Goal: Transaction & Acquisition: Subscribe to service/newsletter

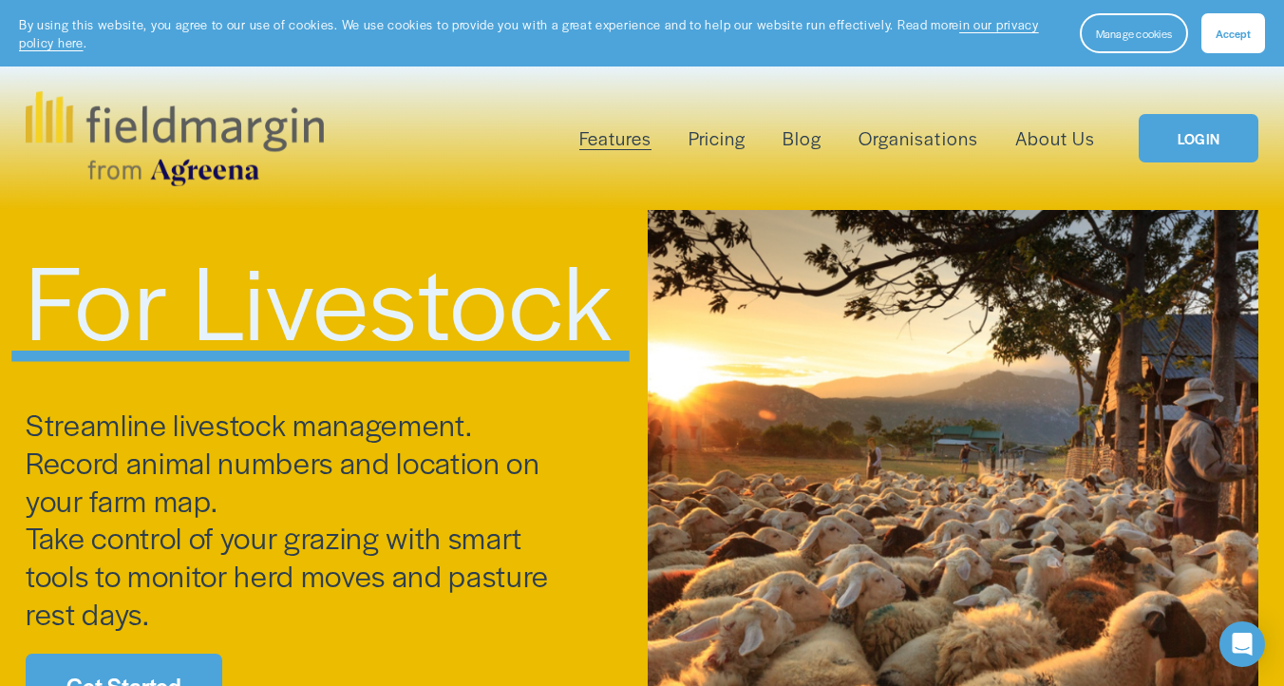
click at [1196, 140] on link "LOGIN" at bounding box center [1199, 138] width 120 height 48
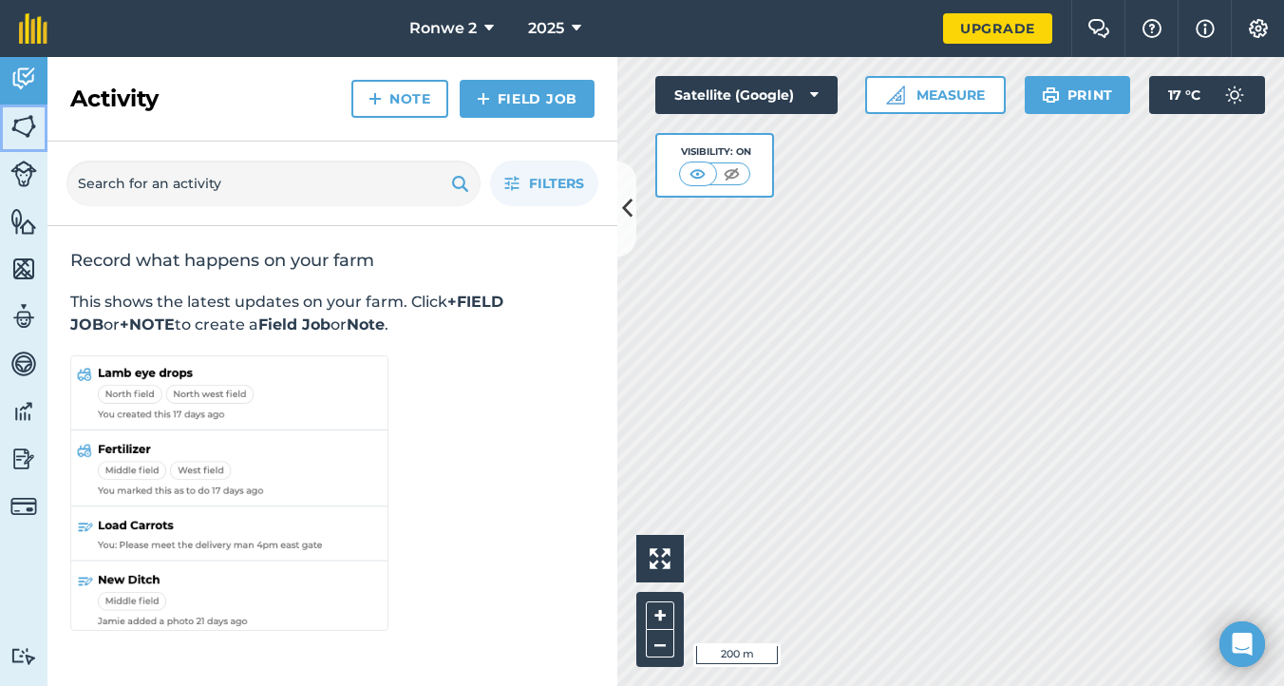
click at [26, 124] on img at bounding box center [23, 126] width 27 height 28
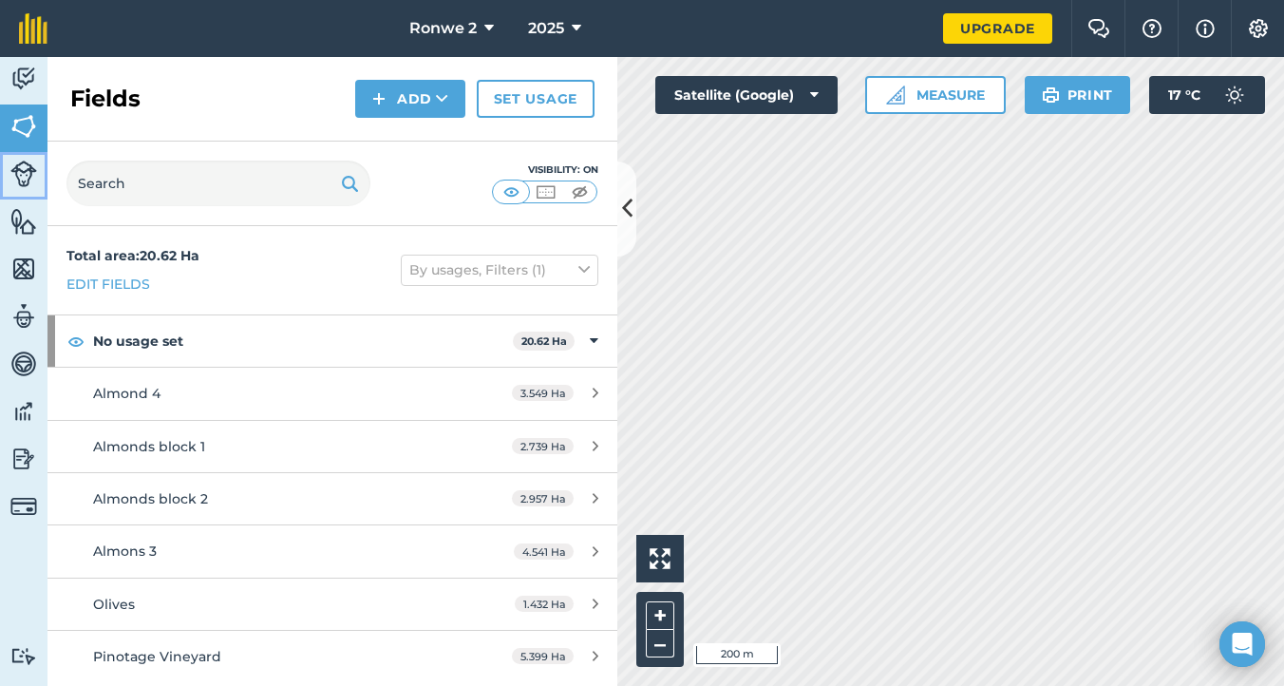
click at [23, 173] on img at bounding box center [23, 174] width 27 height 27
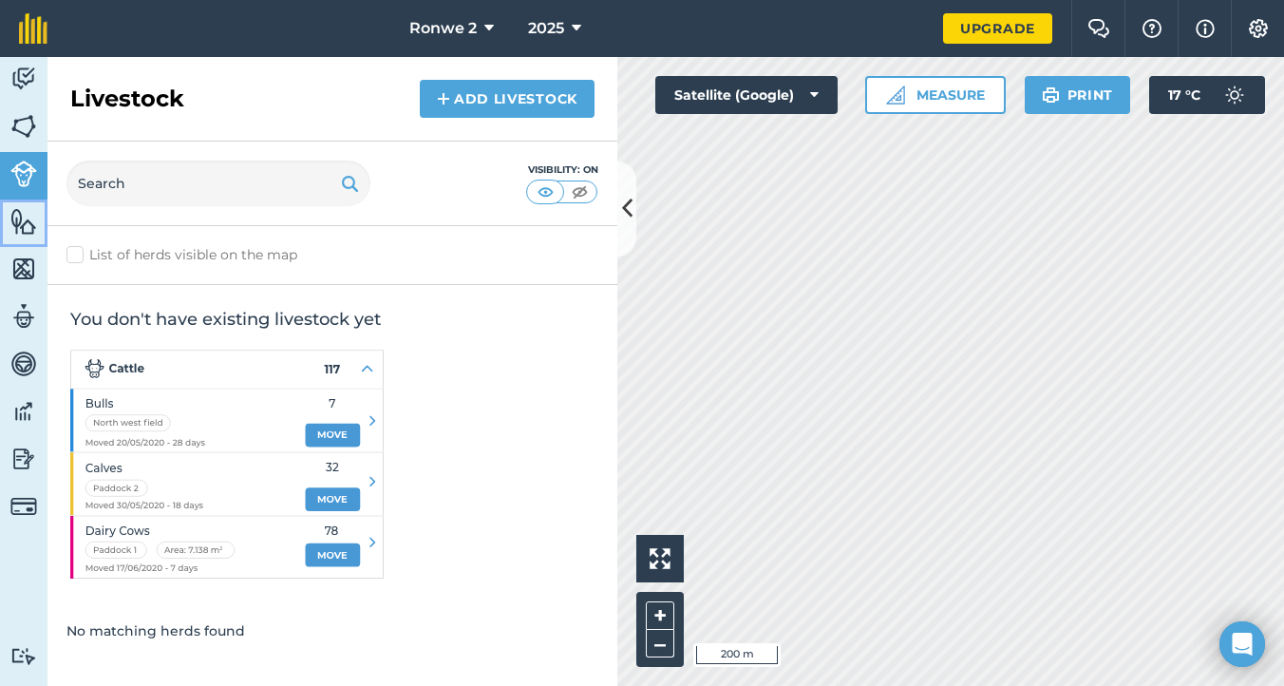
click at [17, 220] on img at bounding box center [23, 221] width 27 height 28
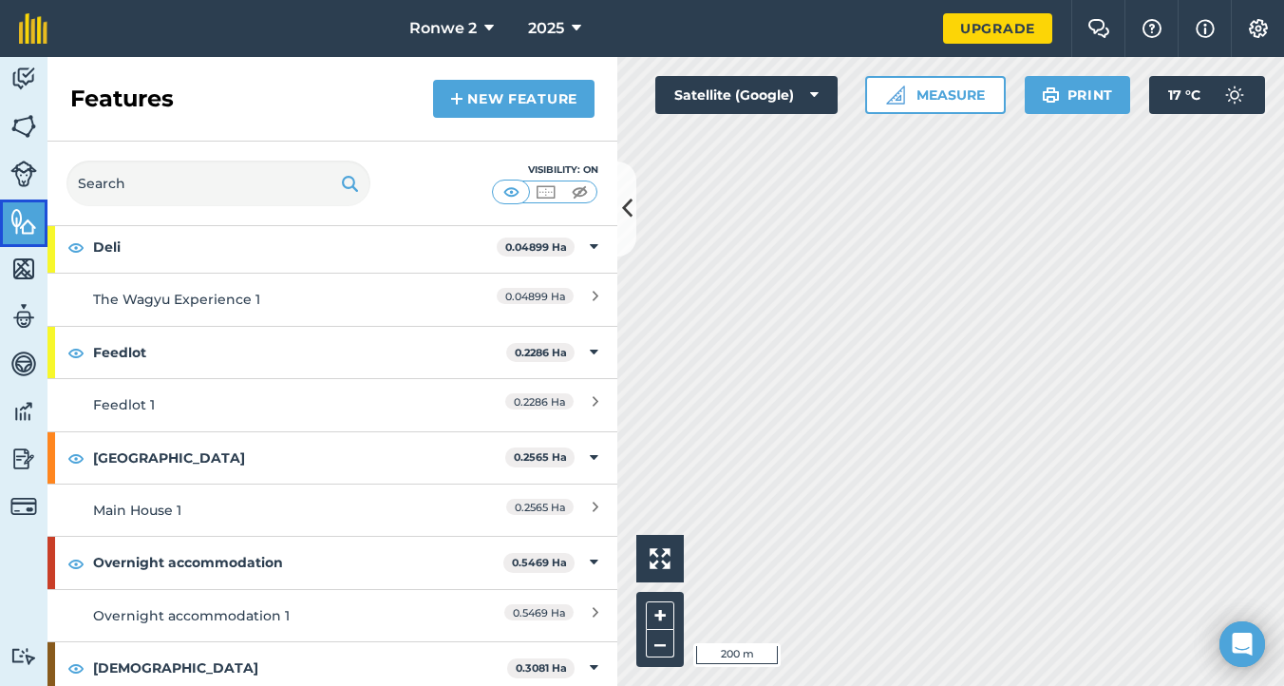
scroll to position [110, 0]
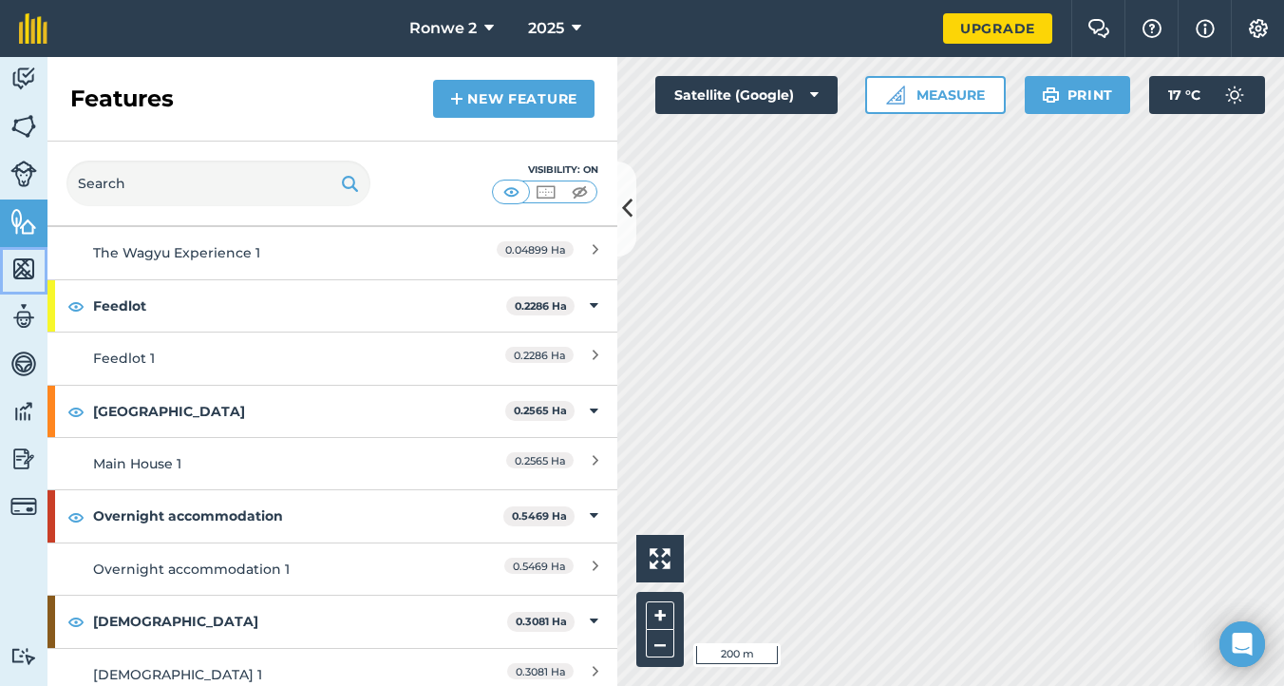
click at [19, 274] on img at bounding box center [23, 269] width 27 height 28
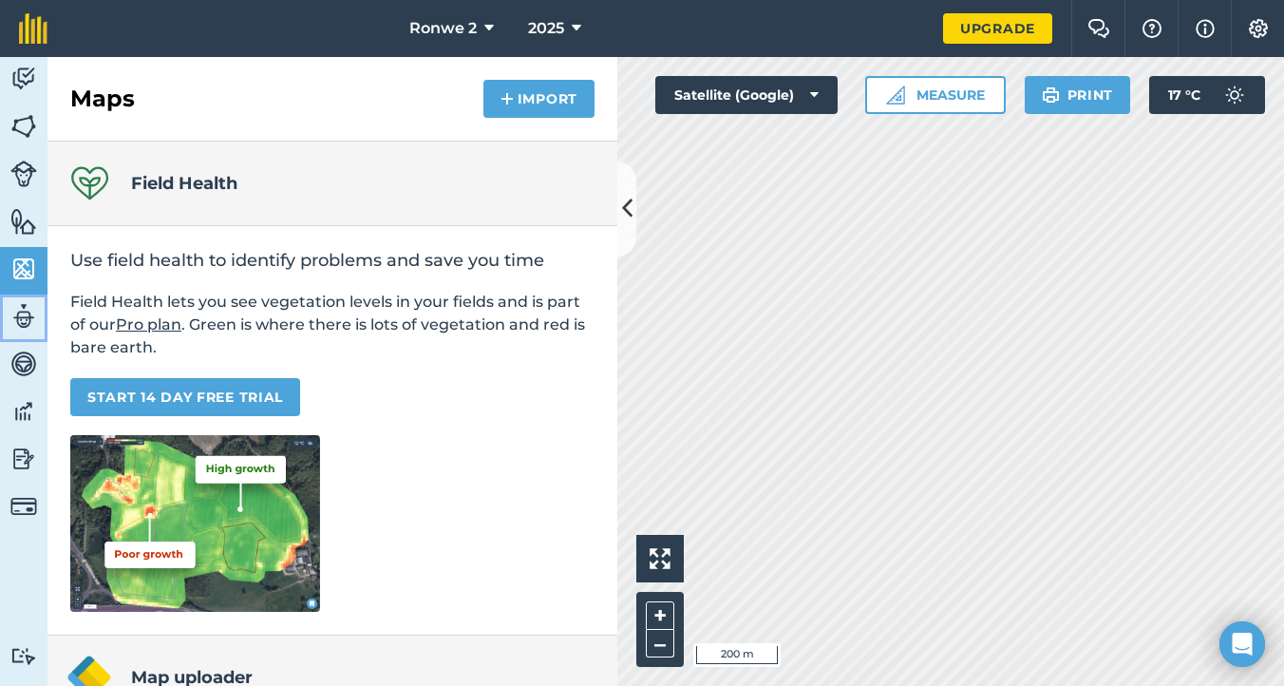
click at [31, 320] on img at bounding box center [23, 316] width 27 height 28
select select "MEMBER"
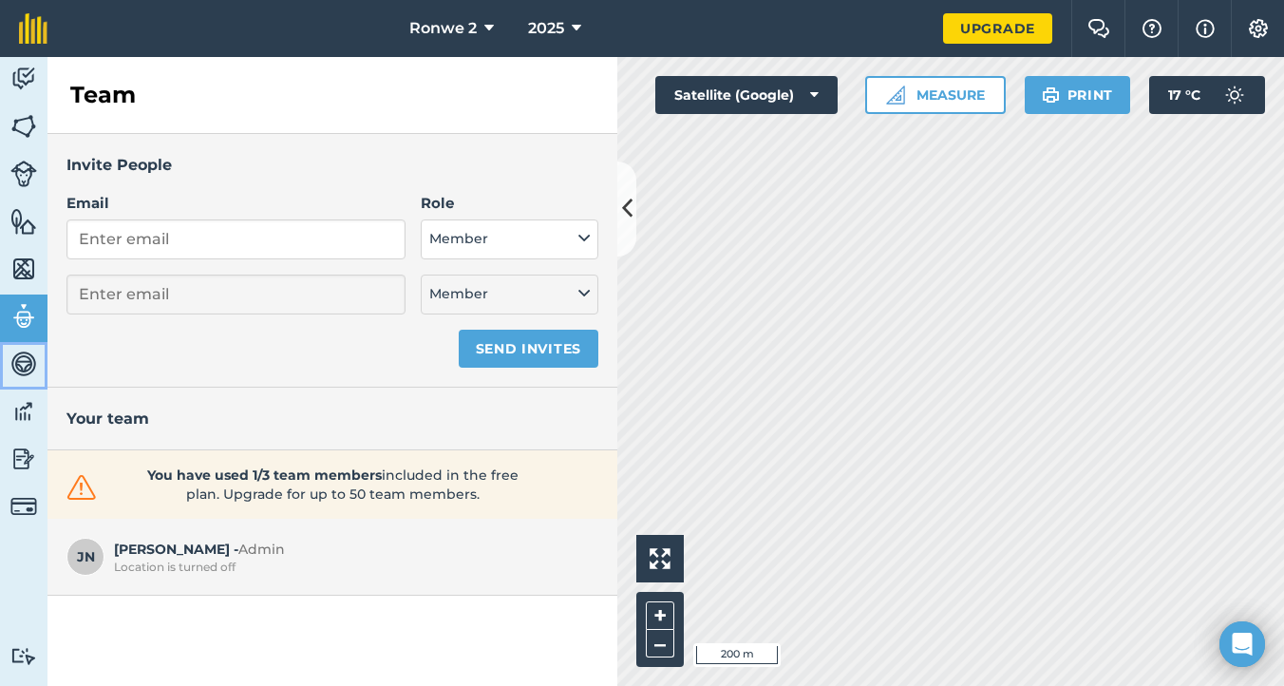
click at [27, 359] on img at bounding box center [23, 364] width 27 height 28
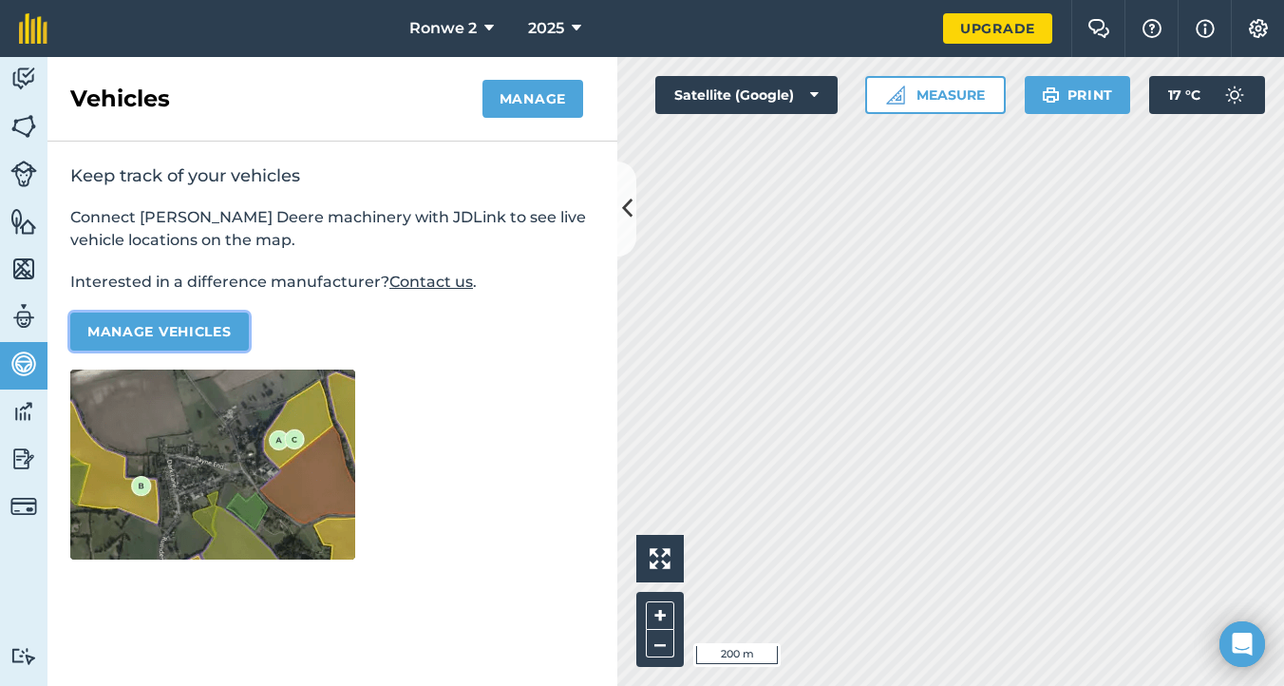
click at [148, 334] on button "Manage vehicles" at bounding box center [159, 331] width 179 height 38
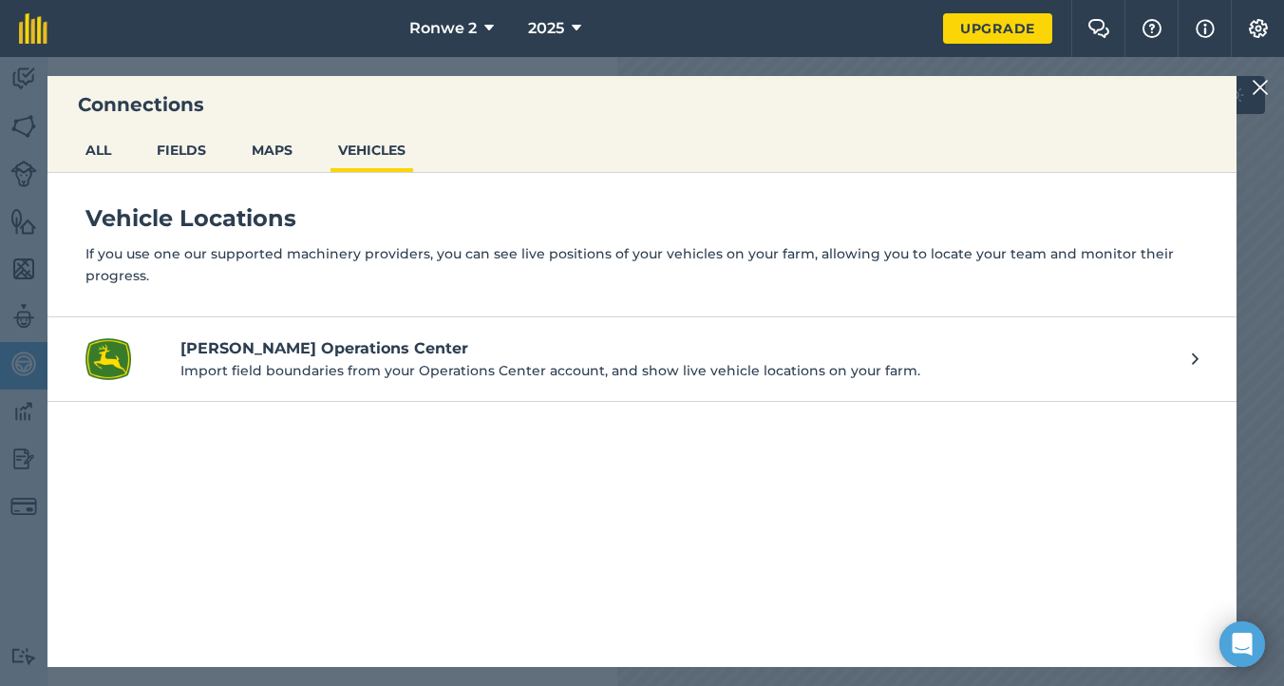
click at [1192, 361] on icon at bounding box center [1195, 359] width 7 height 21
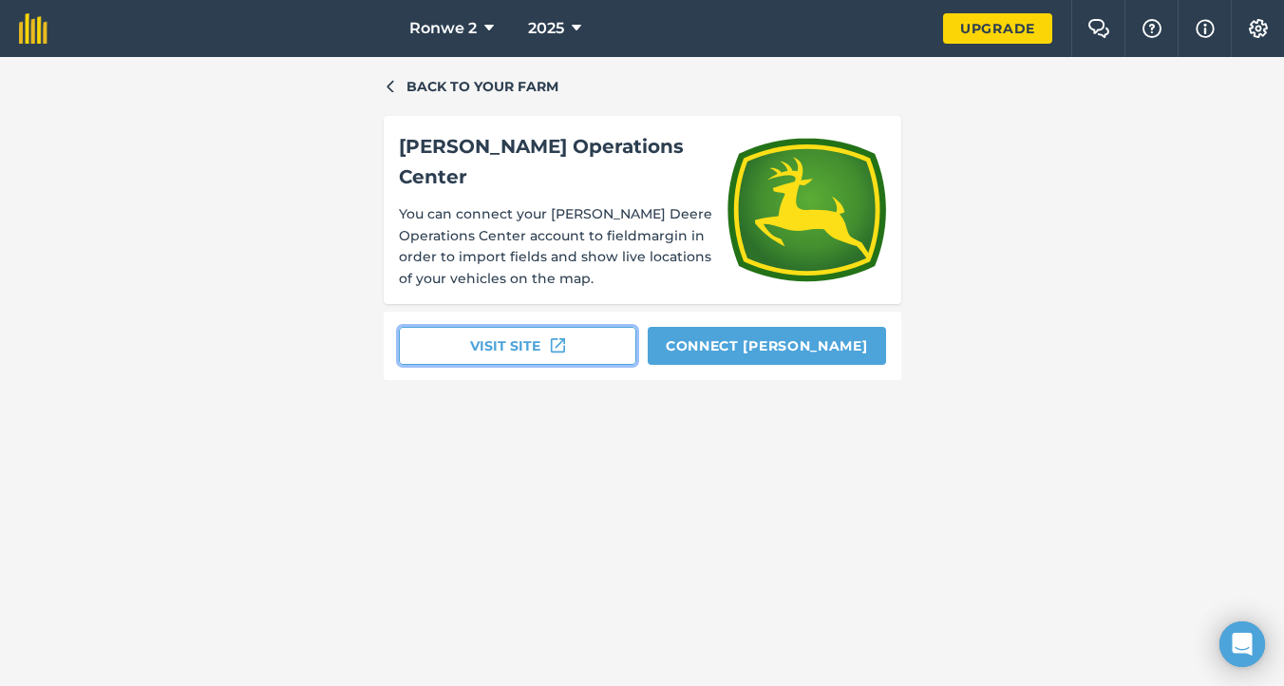
click at [533, 327] on button "Visit site" at bounding box center [518, 346] width 238 height 38
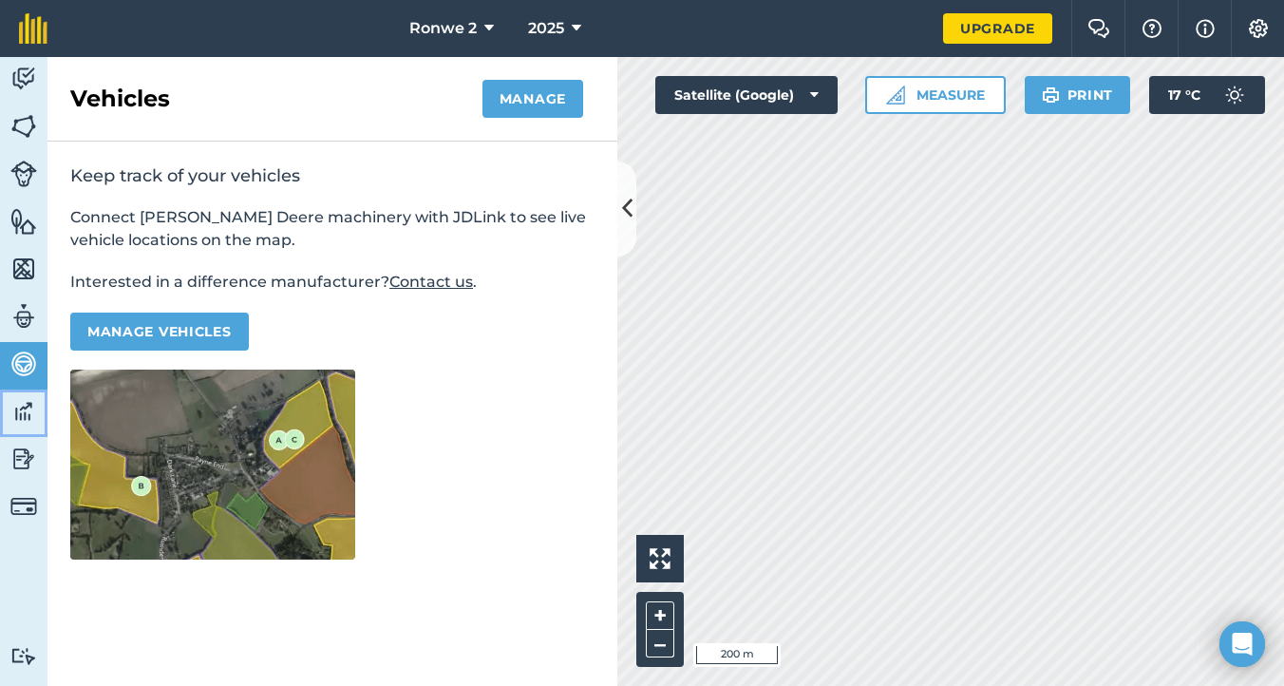
click at [25, 413] on img at bounding box center [23, 411] width 27 height 28
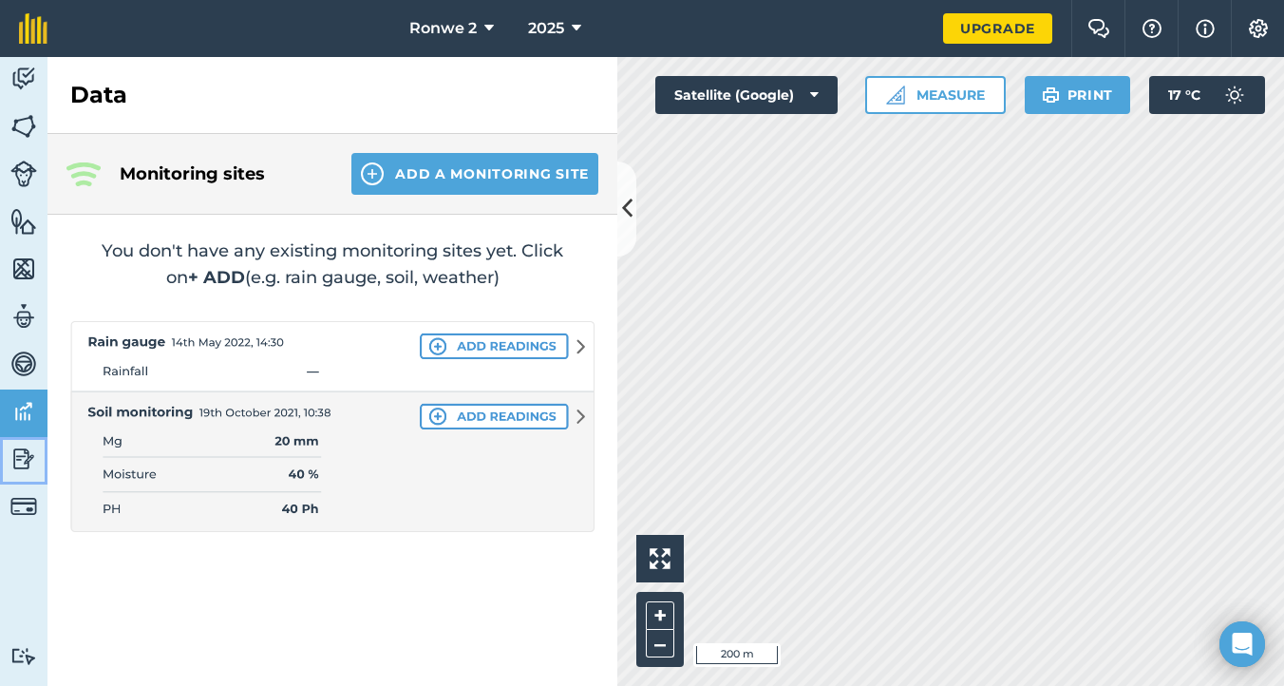
click at [23, 454] on img at bounding box center [23, 459] width 27 height 28
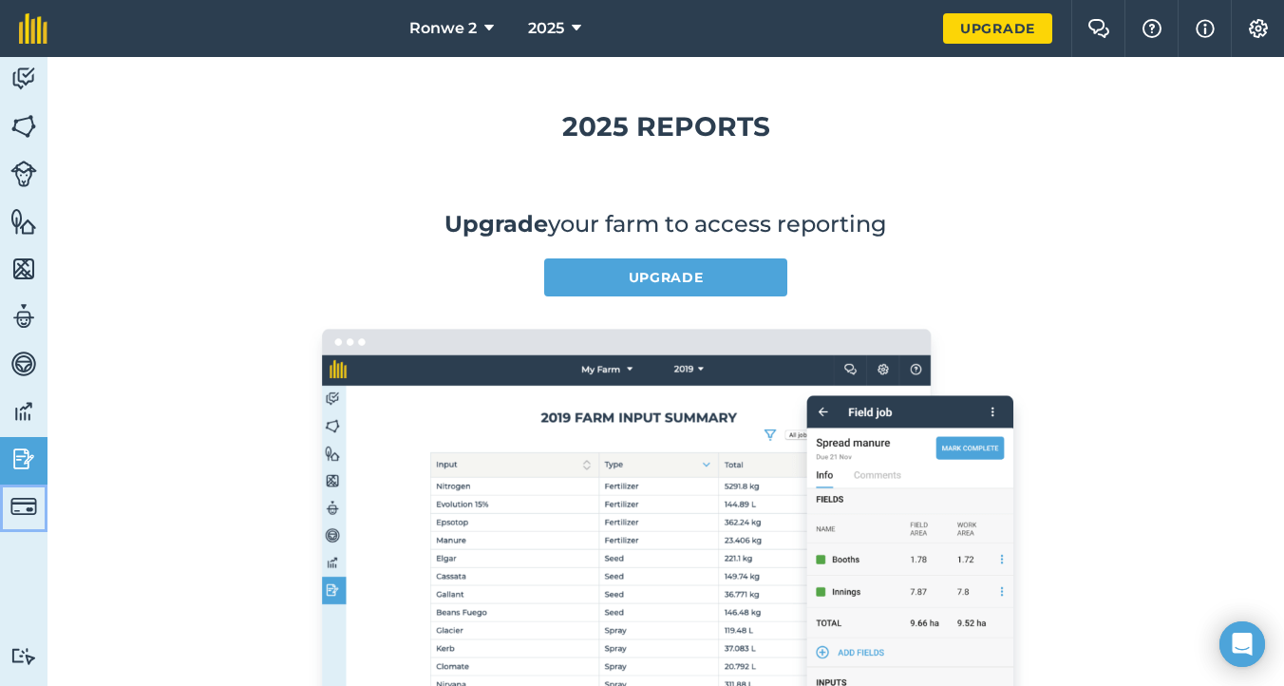
click at [25, 503] on img at bounding box center [23, 506] width 27 height 27
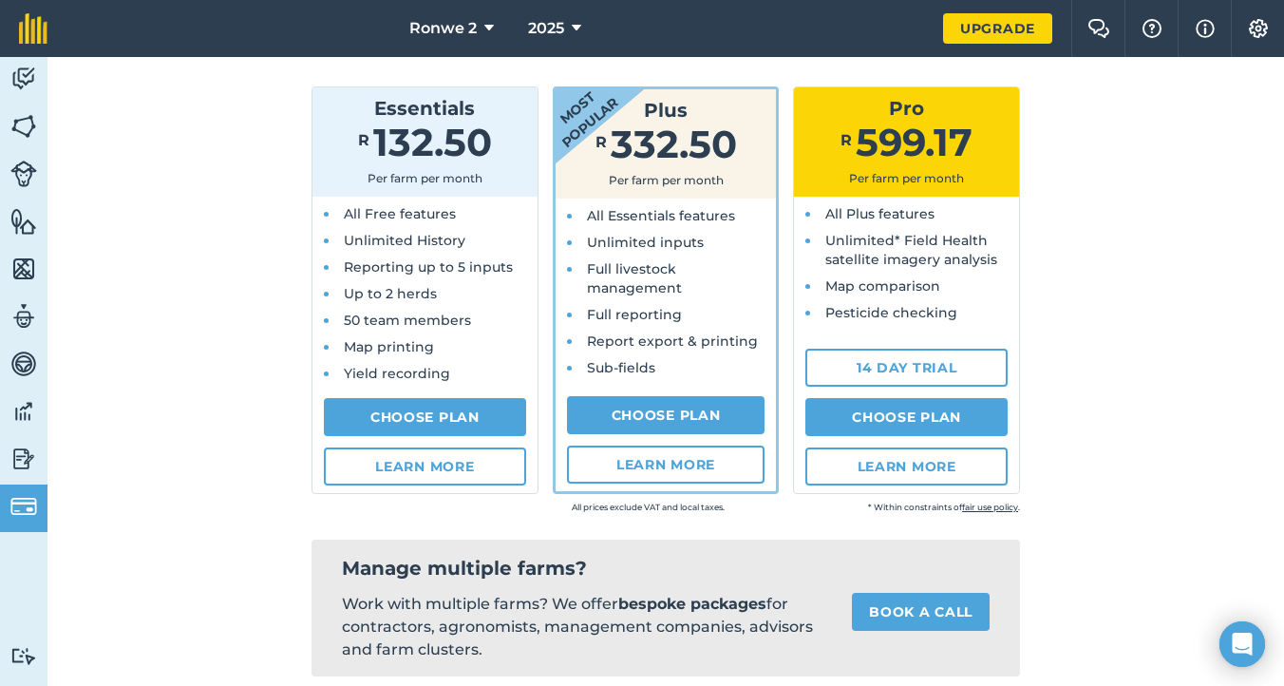
scroll to position [303, 0]
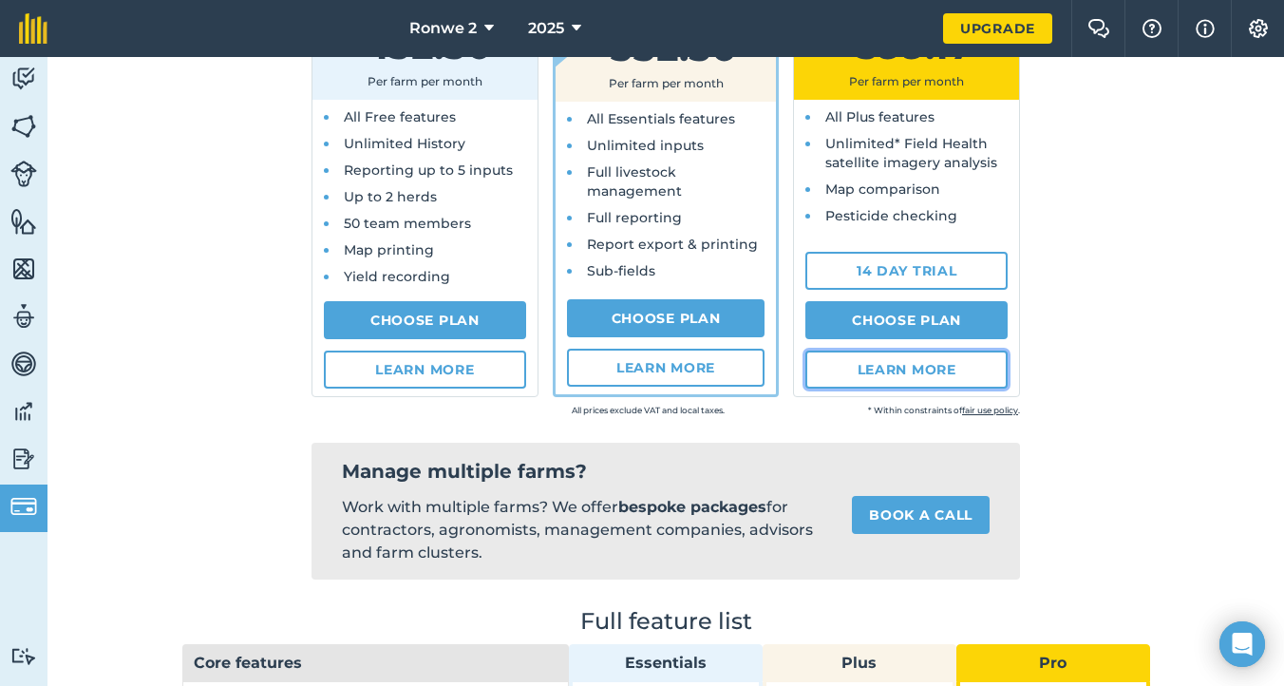
click at [896, 371] on link "Learn more" at bounding box center [906, 369] width 202 height 38
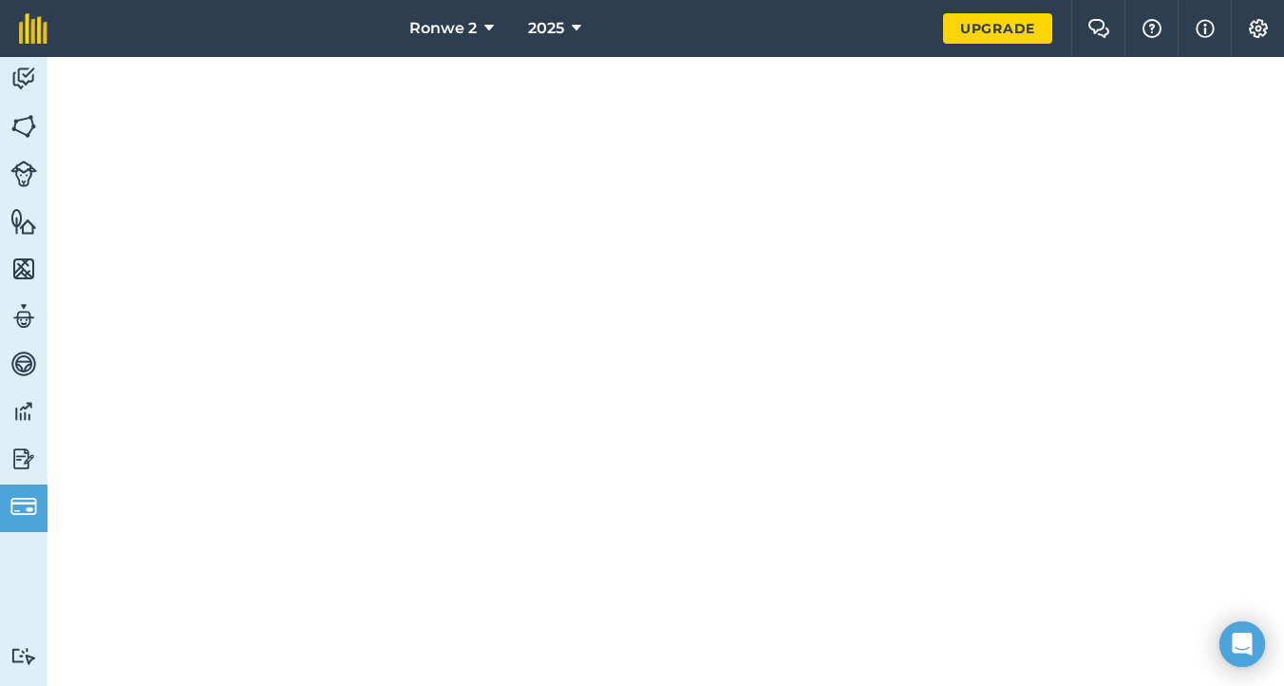
scroll to position [303, 0]
